Goal: Navigation & Orientation: Understand site structure

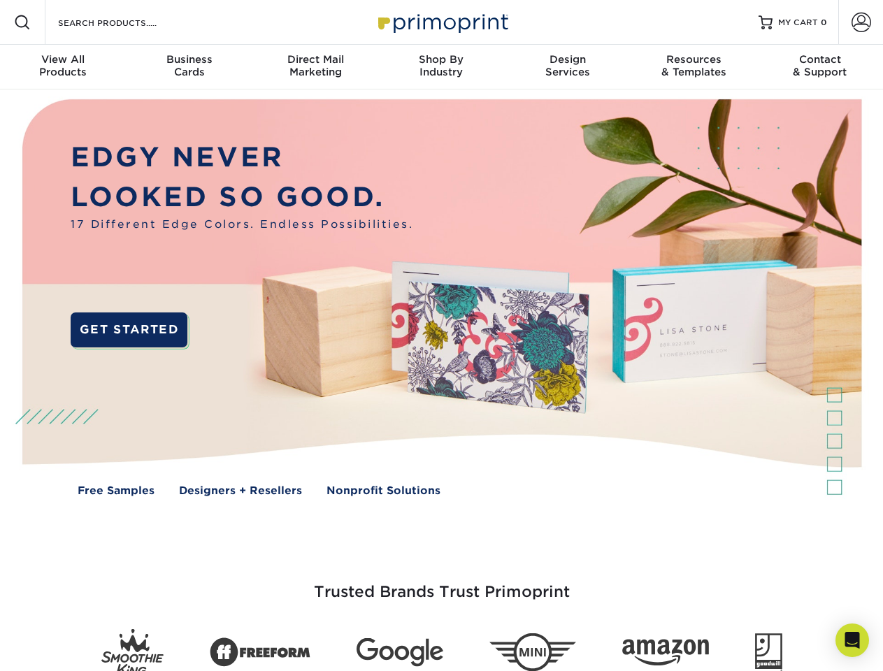
click at [441, 336] on img at bounding box center [441, 307] width 874 height 437
click at [22, 22] on span at bounding box center [22, 22] width 17 height 17
click at [861, 22] on span at bounding box center [861, 23] width 20 height 20
click at [63, 67] on div "View All Products" at bounding box center [63, 65] width 126 height 25
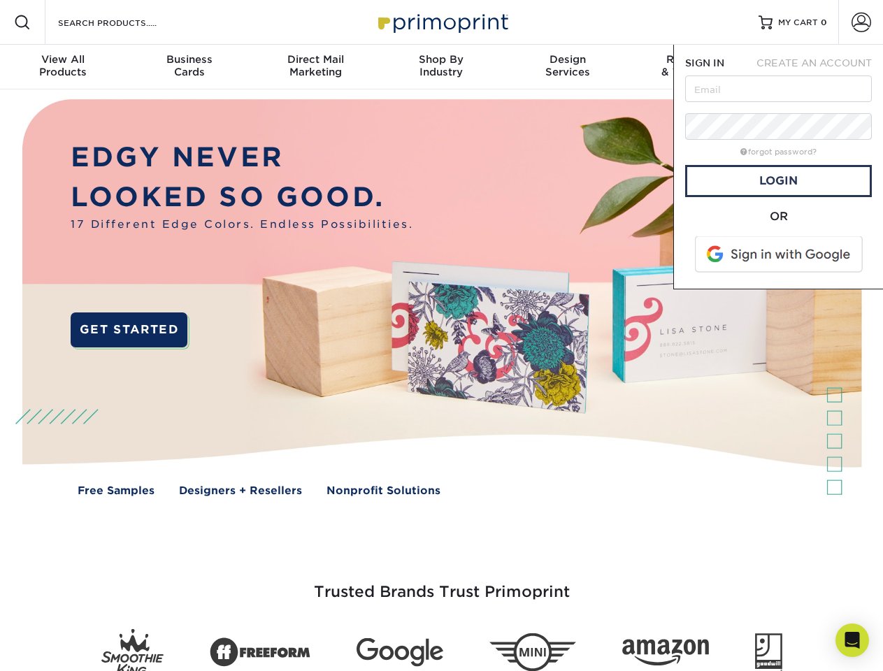
click at [189, 67] on div "Business Cards" at bounding box center [189, 65] width 126 height 25
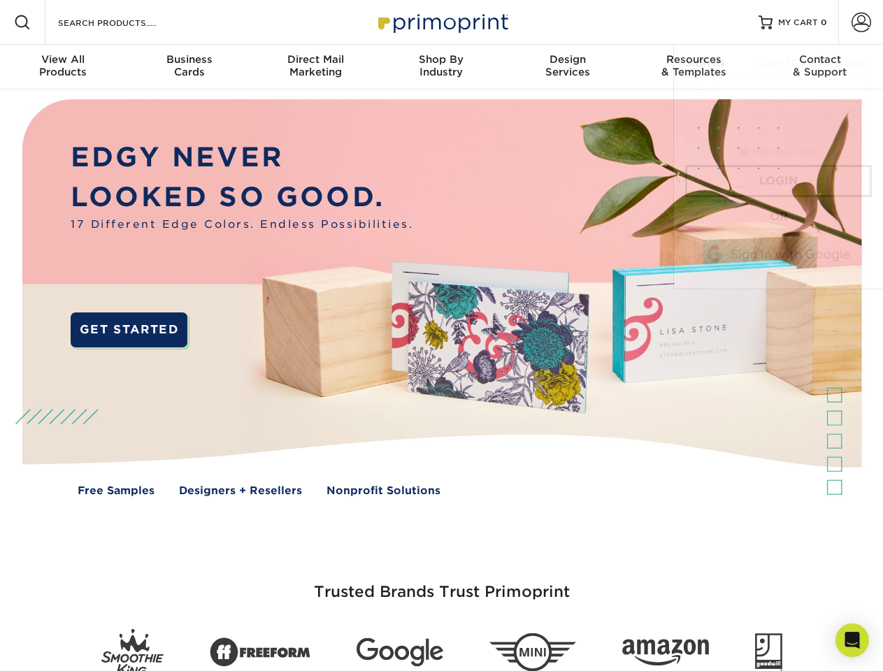
click at [315, 67] on div "Direct Mail Marketing" at bounding box center [315, 65] width 126 height 25
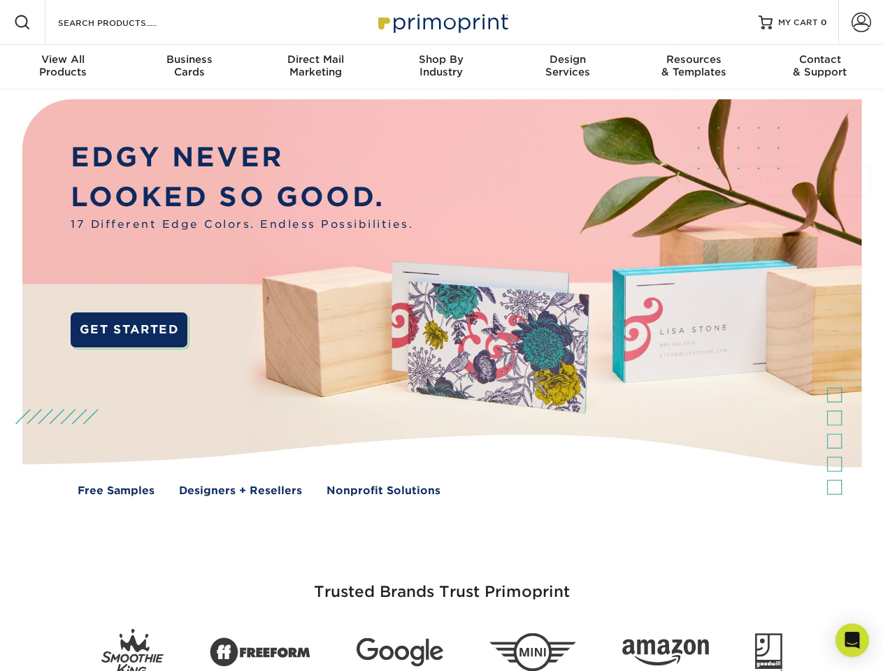
click at [441, 67] on div "Shop By Industry" at bounding box center [441, 65] width 126 height 25
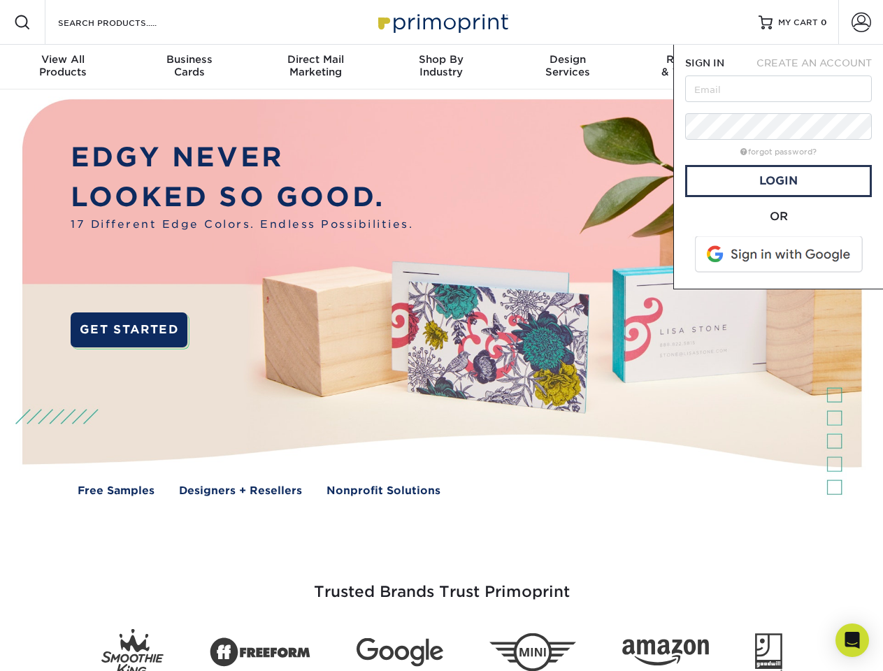
click at [568, 67] on div "Design Services" at bounding box center [568, 65] width 126 height 25
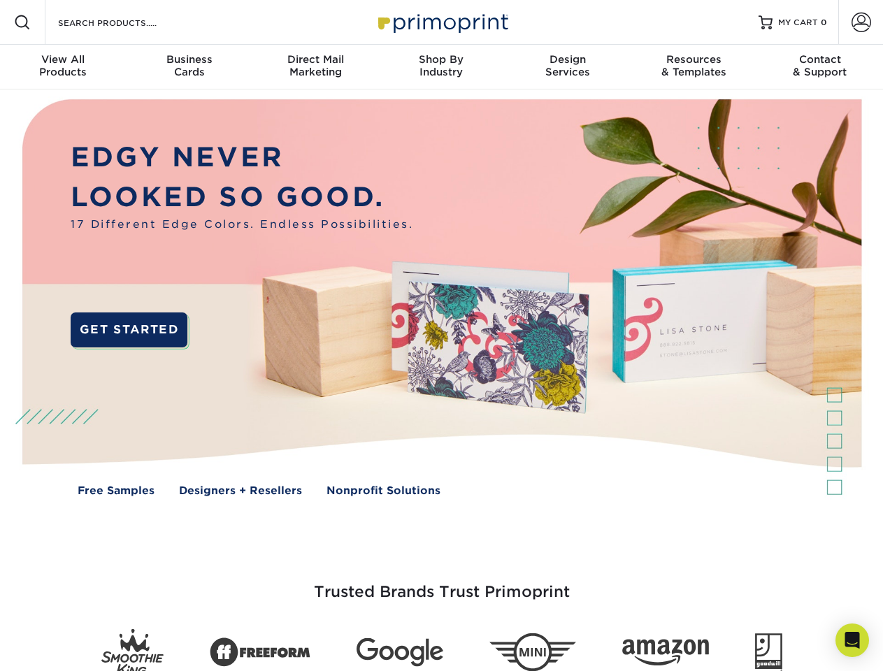
click at [693, 67] on span "SIGN IN" at bounding box center [704, 62] width 39 height 11
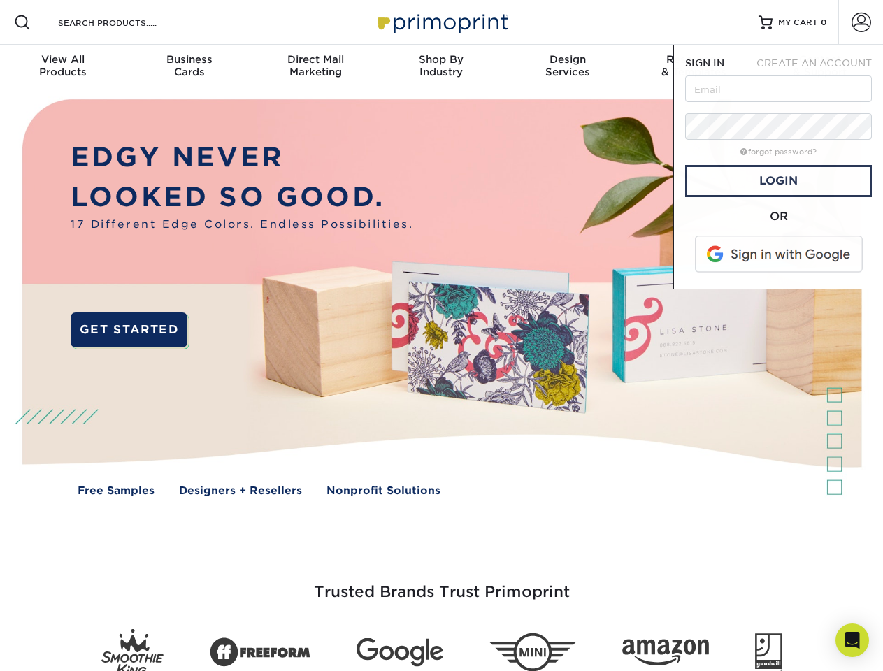
click at [820, 67] on div "Contact & Support" at bounding box center [820, 65] width 126 height 25
